Goal: Check status: Check status

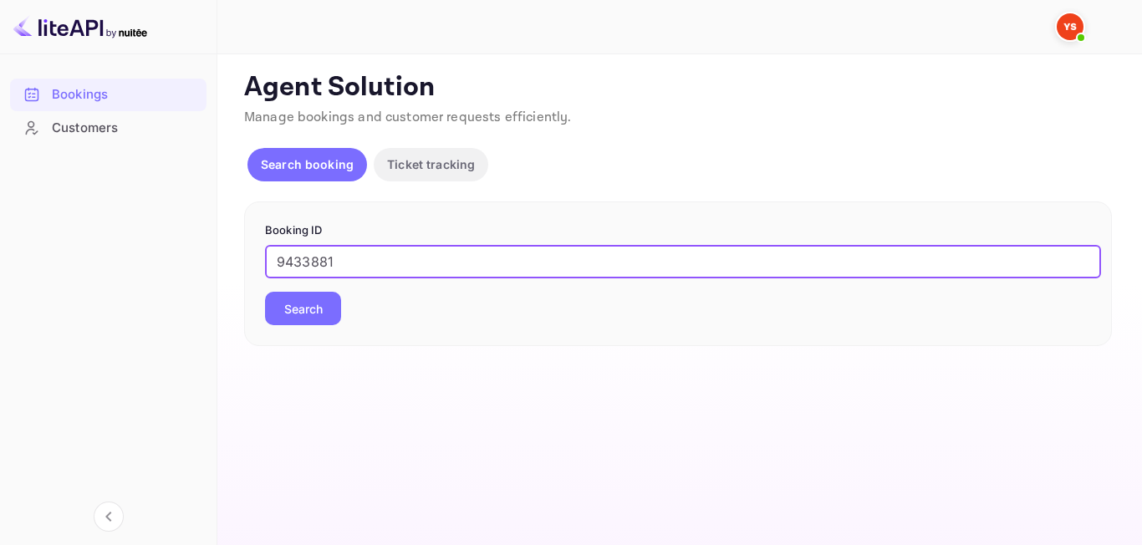
click at [322, 312] on button "Search" at bounding box center [303, 308] width 76 height 33
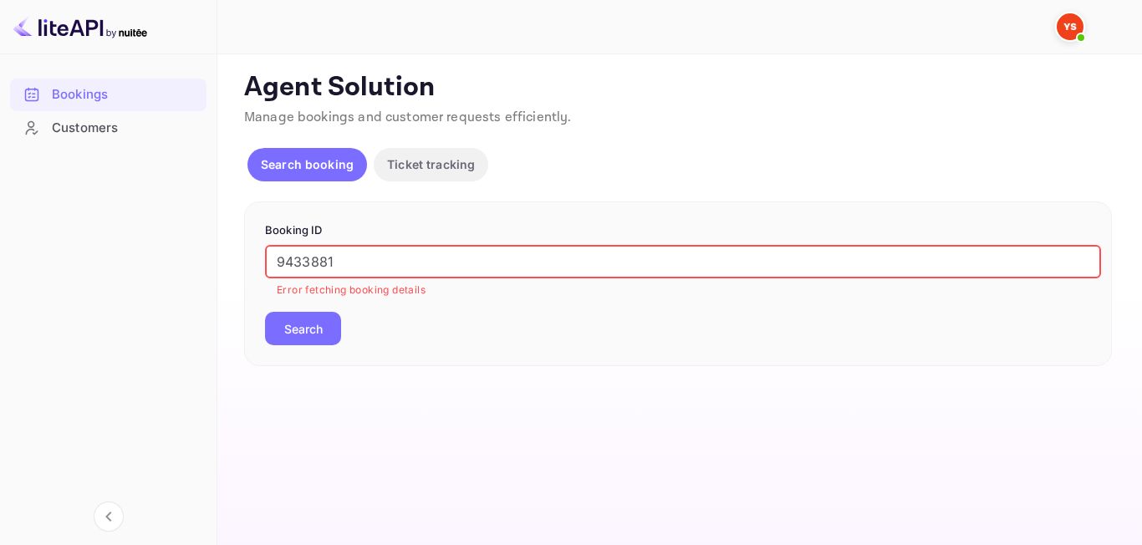
click at [283, 263] on input "9433881" at bounding box center [683, 261] width 836 height 33
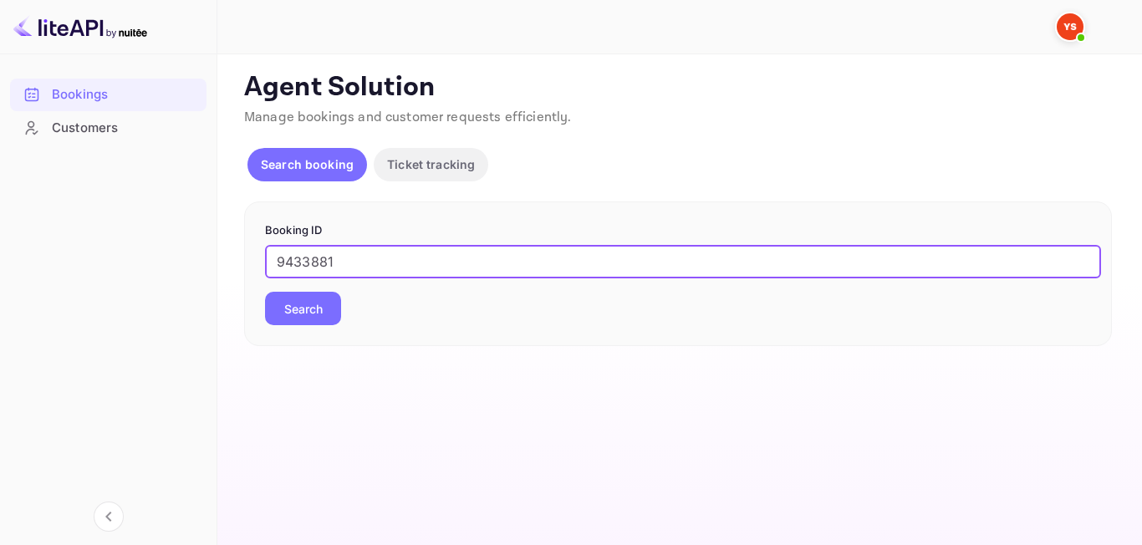
type input "9433881"
click at [349, 301] on div "9433881 ​ Search" at bounding box center [678, 285] width 826 height 80
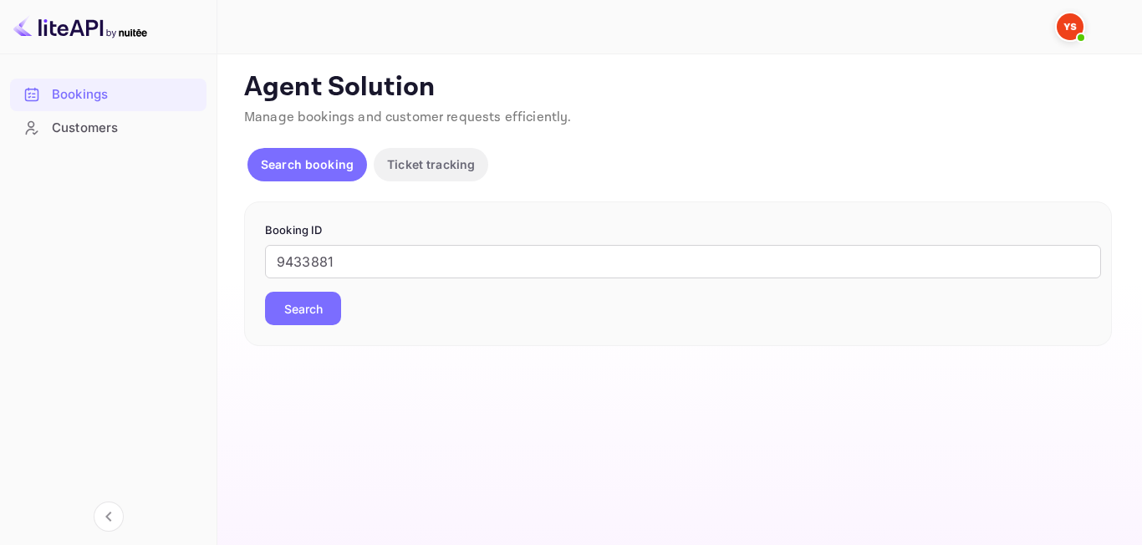
click at [323, 311] on button "Search" at bounding box center [303, 308] width 76 height 33
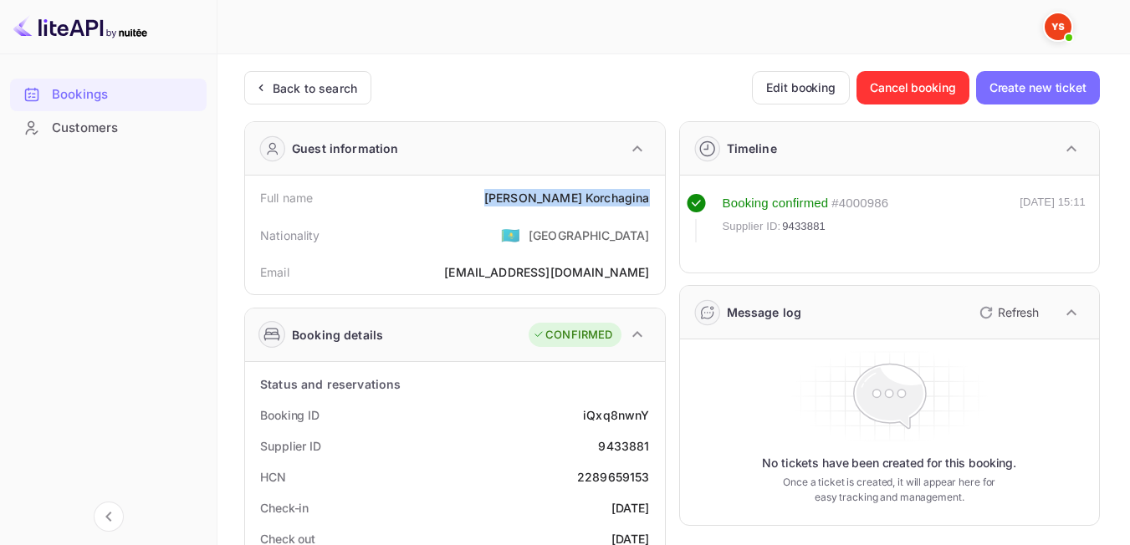
drag, startPoint x: 531, startPoint y: 192, endPoint x: 658, endPoint y: 196, distance: 127.2
click at [658, 196] on div "Full name [PERSON_NAME] Nationality 🇰🇿 [DEMOGRAPHIC_DATA] Email [EMAIL_ADDRESS]…" at bounding box center [455, 235] width 420 height 119
click at [474, 249] on div "Nationality 🇰🇿 [DEMOGRAPHIC_DATA]" at bounding box center [455, 234] width 406 height 43
click at [301, 84] on div "Back to search" at bounding box center [315, 88] width 84 height 18
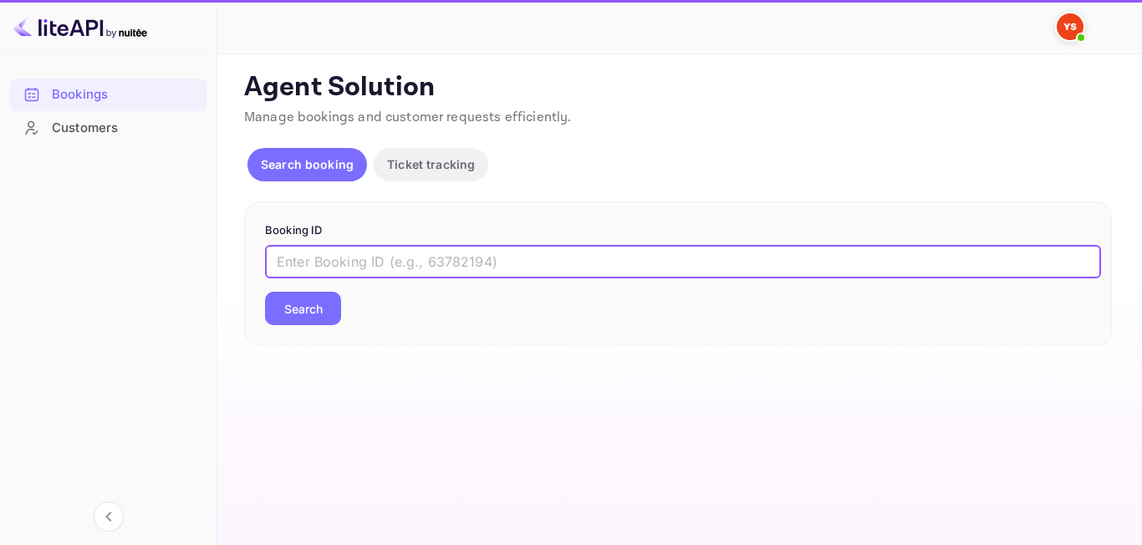
paste input "9246832"
type input "9246832"
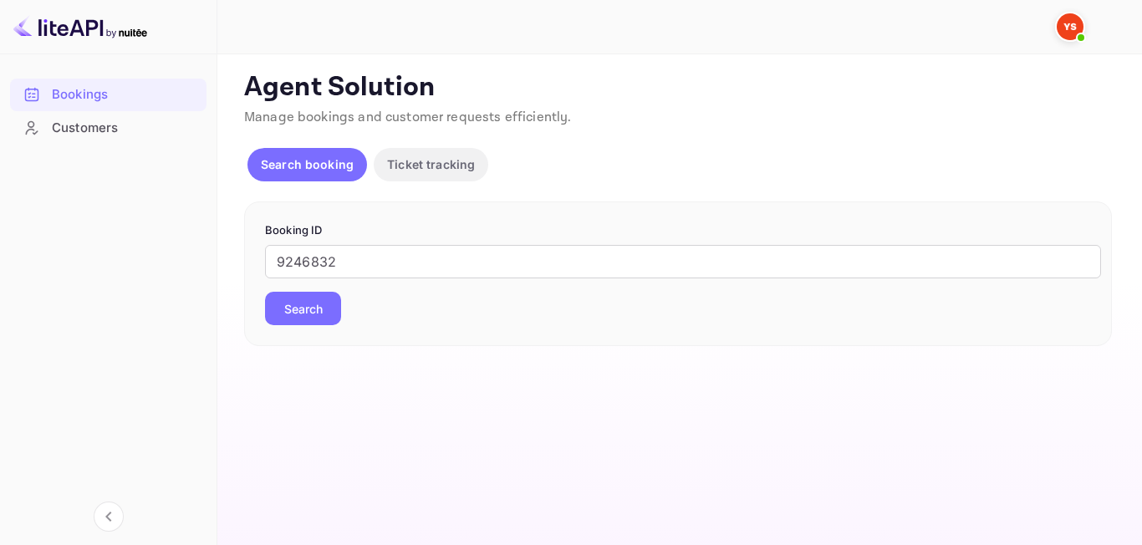
click at [301, 321] on button "Search" at bounding box center [303, 308] width 76 height 33
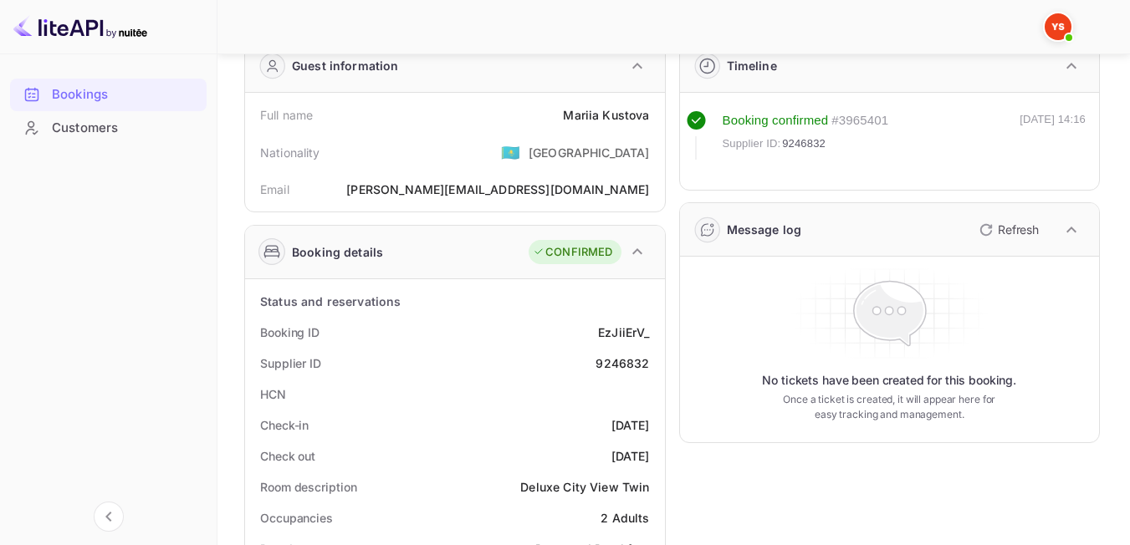
scroll to position [84, 0]
